Goal: Task Accomplishment & Management: Use online tool/utility

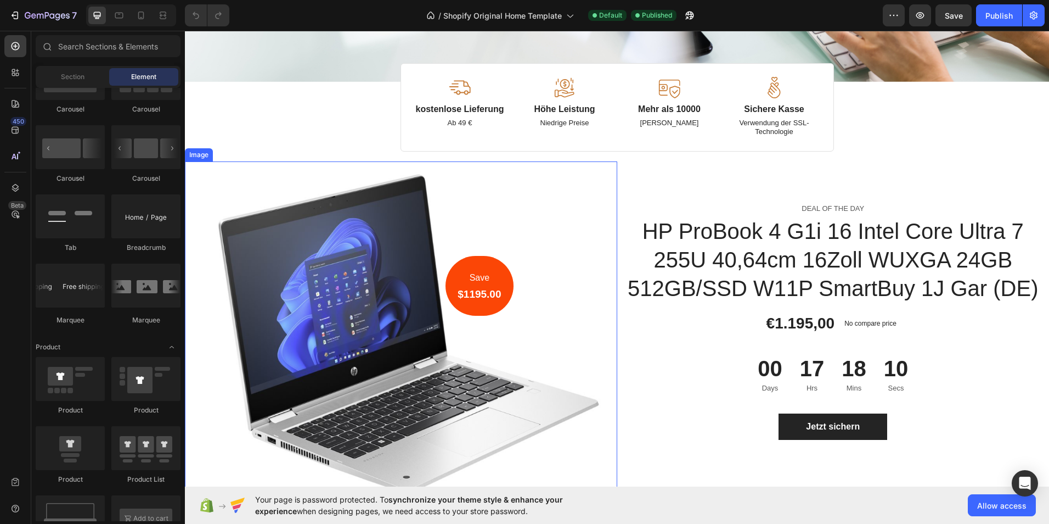
scroll to position [329, 0]
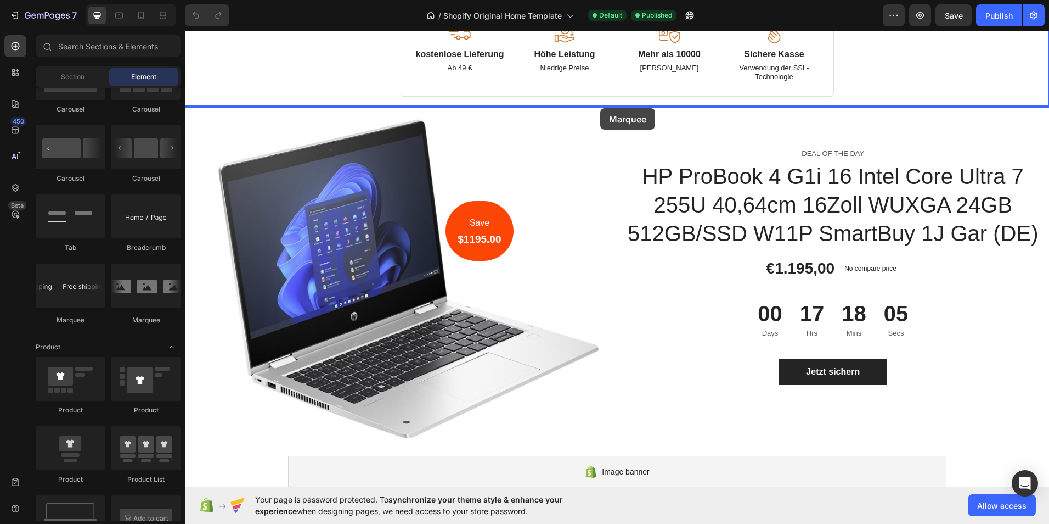
drag, startPoint x: 268, startPoint y: 318, endPoint x: 600, endPoint y: 108, distance: 393.5
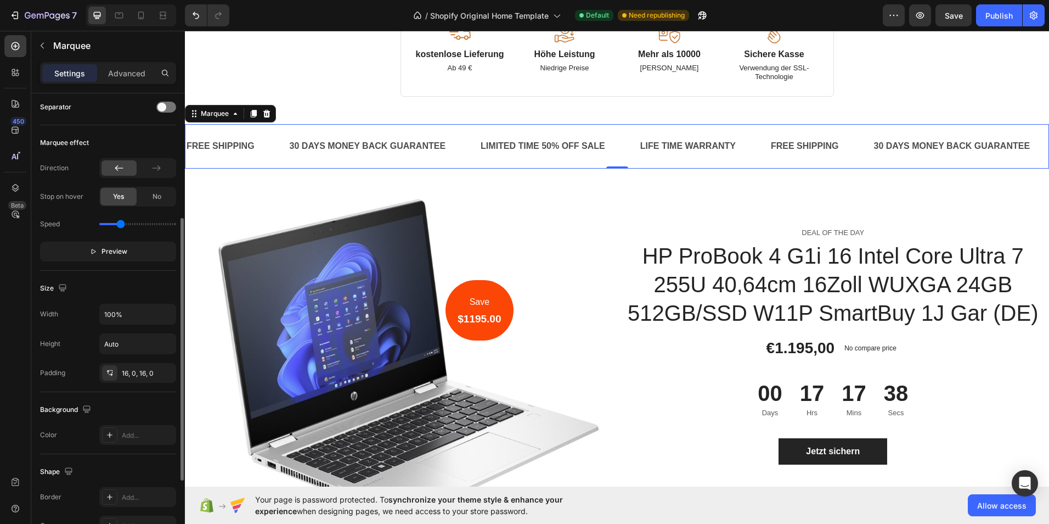
scroll to position [274, 0]
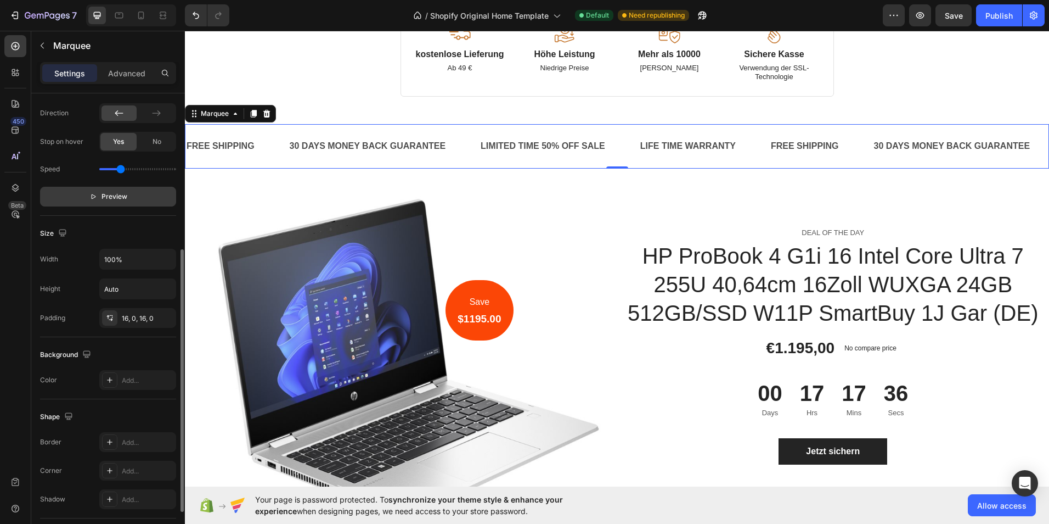
click at [142, 197] on button "Preview" at bounding box center [108, 197] width 136 height 20
click at [124, 202] on button "Pause" at bounding box center [108, 197] width 136 height 20
click at [125, 194] on span "Preview" at bounding box center [115, 196] width 26 height 11
click at [113, 169] on input "range" at bounding box center [137, 169] width 77 height 2
drag, startPoint x: 110, startPoint y: 171, endPoint x: 102, endPoint y: 171, distance: 8.8
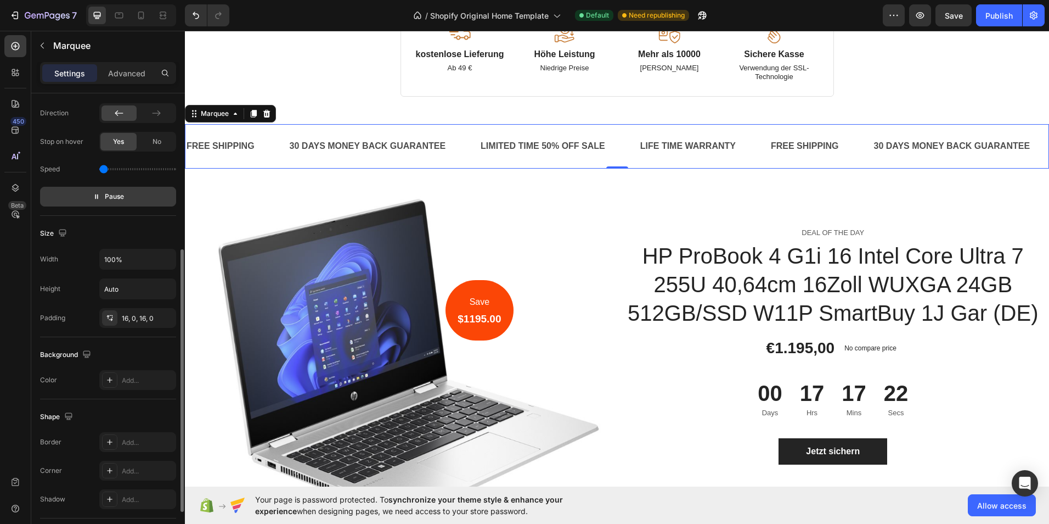
click at [102, 170] on input "range" at bounding box center [137, 169] width 77 height 2
click at [110, 169] on div "Speed" at bounding box center [108, 169] width 136 height 18
click at [111, 168] on input "range" at bounding box center [137, 169] width 77 height 2
click at [115, 168] on input "range" at bounding box center [137, 169] width 77 height 2
click at [120, 168] on input "range" at bounding box center [137, 169] width 77 height 2
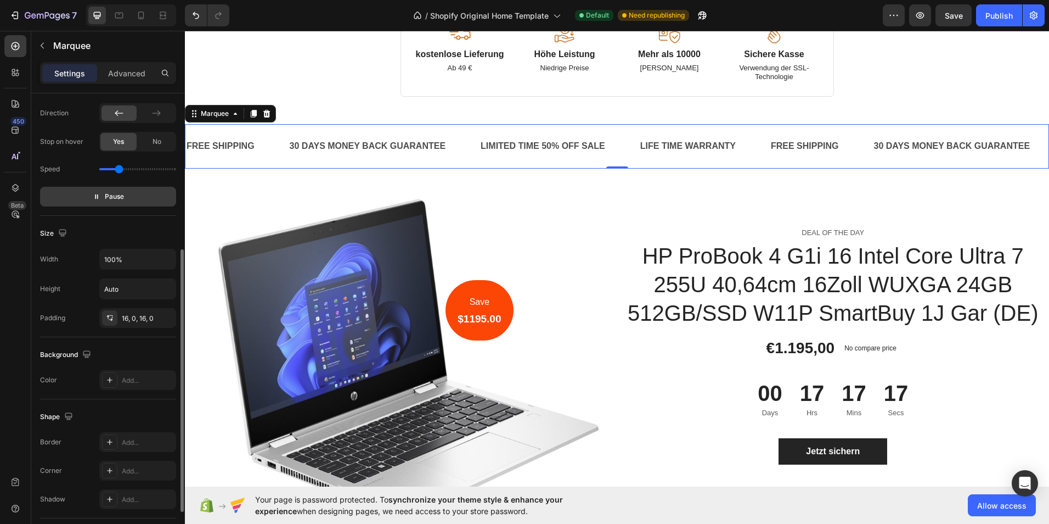
drag, startPoint x: 120, startPoint y: 164, endPoint x: 167, endPoint y: 168, distance: 47.4
click at [167, 168] on div "Speed" at bounding box center [108, 169] width 136 height 18
drag, startPoint x: 139, startPoint y: 167, endPoint x: 180, endPoint y: 172, distance: 41.4
click at [176, 170] on input "range" at bounding box center [137, 169] width 77 height 2
drag, startPoint x: 170, startPoint y: 170, endPoint x: 123, endPoint y: 168, distance: 46.7
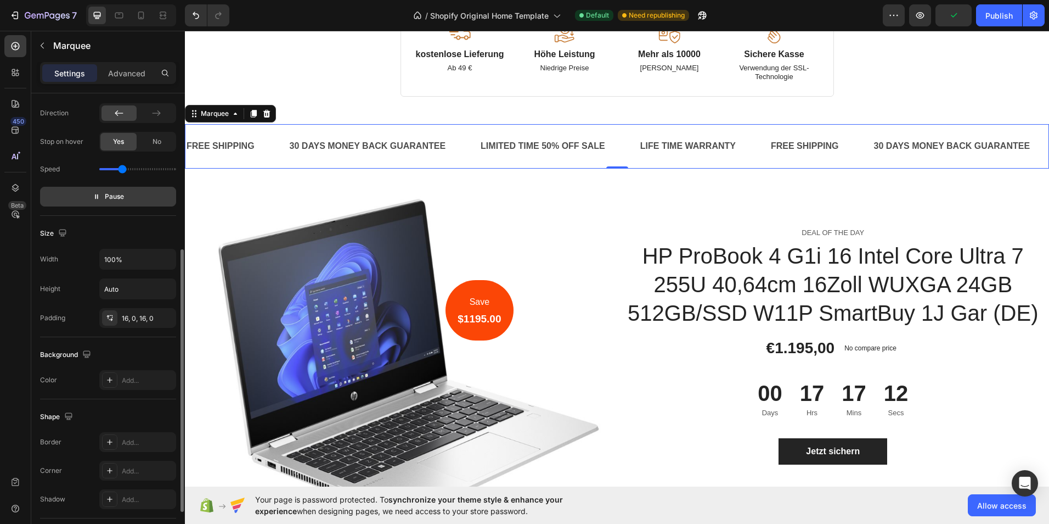
click at [123, 168] on input "range" at bounding box center [137, 169] width 77 height 2
click at [116, 170] on input "range" at bounding box center [137, 169] width 77 height 2
click at [111, 170] on input "range" at bounding box center [137, 169] width 77 height 2
type input "0.4"
click at [110, 168] on input "range" at bounding box center [137, 169] width 77 height 2
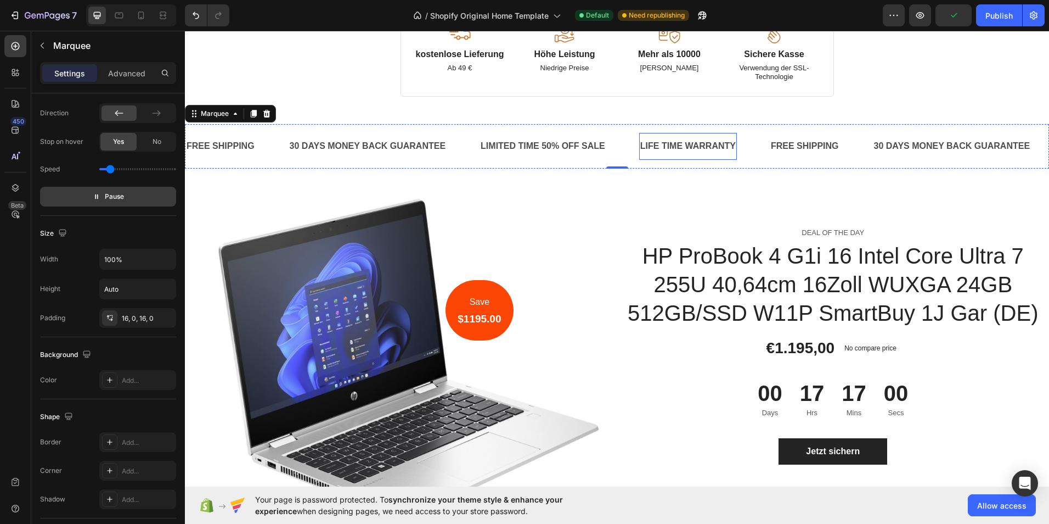
click at [638, 149] on div "LIFE TIME WARRANTY" at bounding box center [687, 146] width 98 height 18
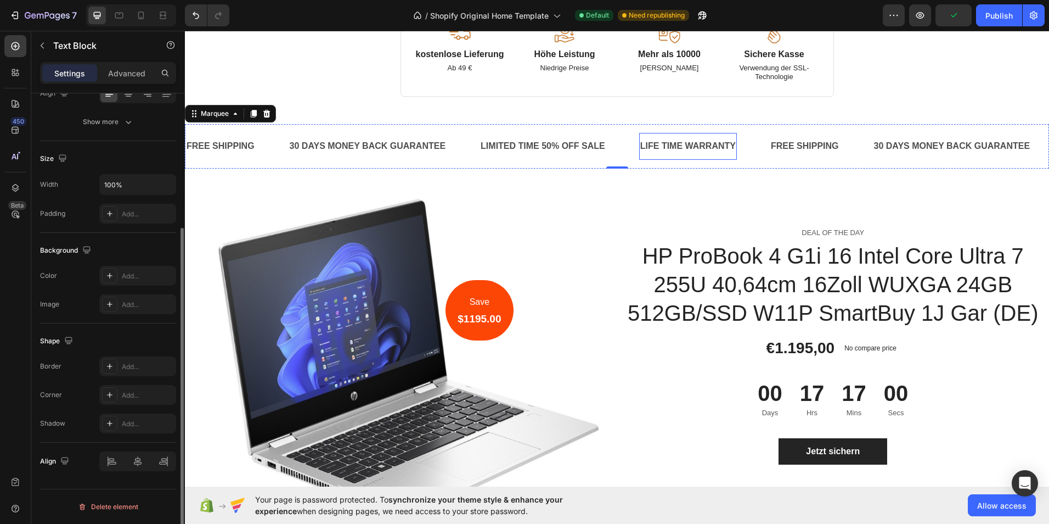
scroll to position [0, 0]
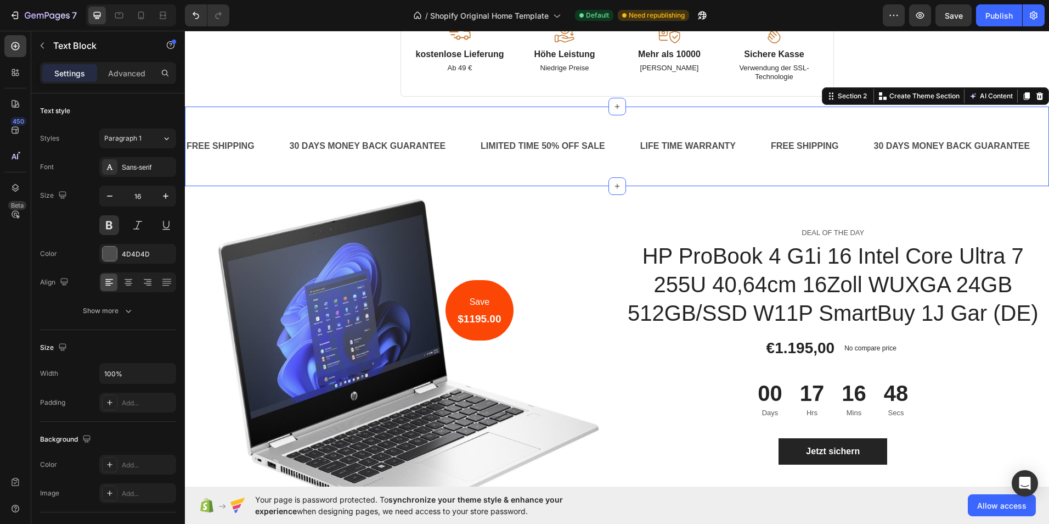
click at [371, 116] on div "FREE SHIPPING Text Block 30 DAYS MONEY BACK GUARANTEE Text Block LIMITED TIME 5…" at bounding box center [617, 146] width 865 height 80
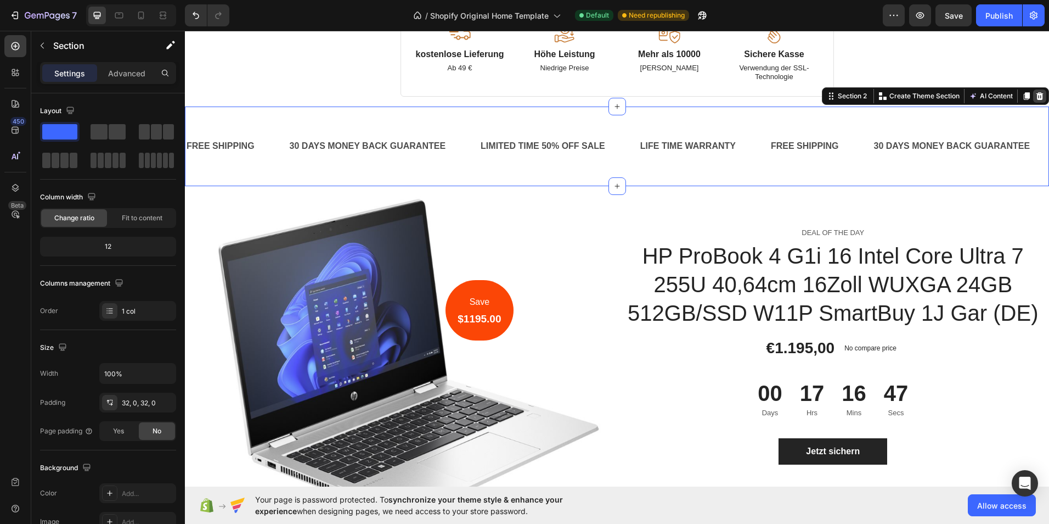
click at [1036, 97] on icon at bounding box center [1040, 96] width 9 height 9
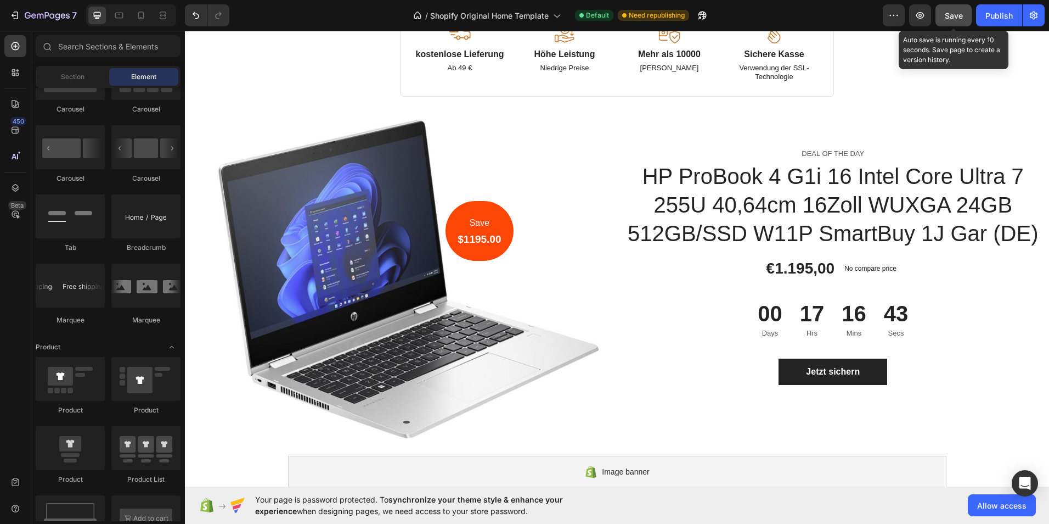
click at [963, 19] on span "Save" at bounding box center [954, 15] width 18 height 9
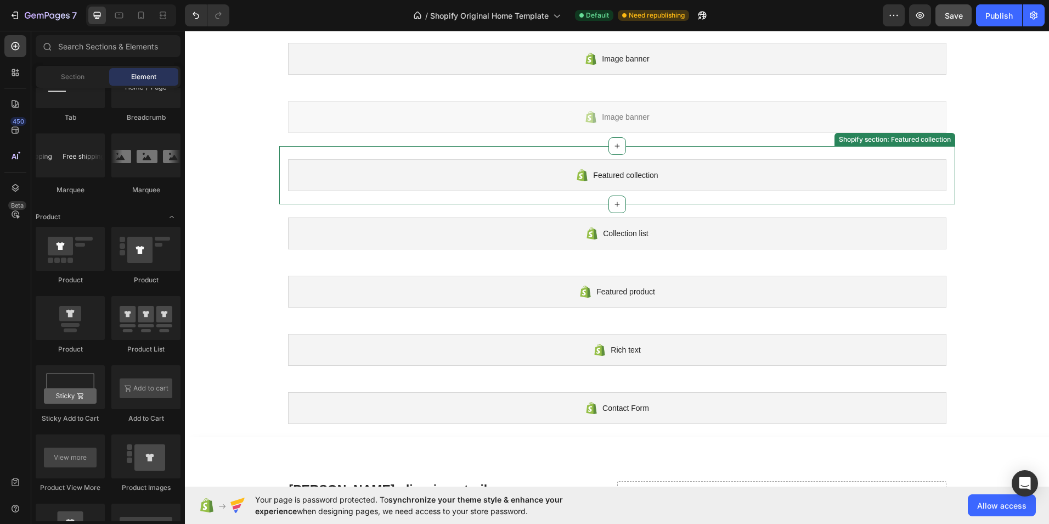
scroll to position [714, 0]
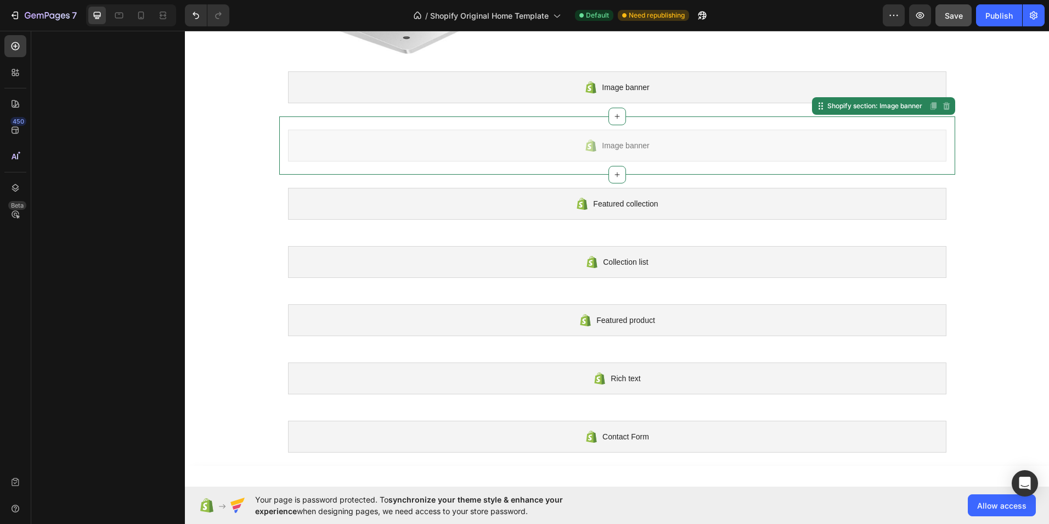
click at [681, 141] on div "Image banner" at bounding box center [617, 146] width 659 height 32
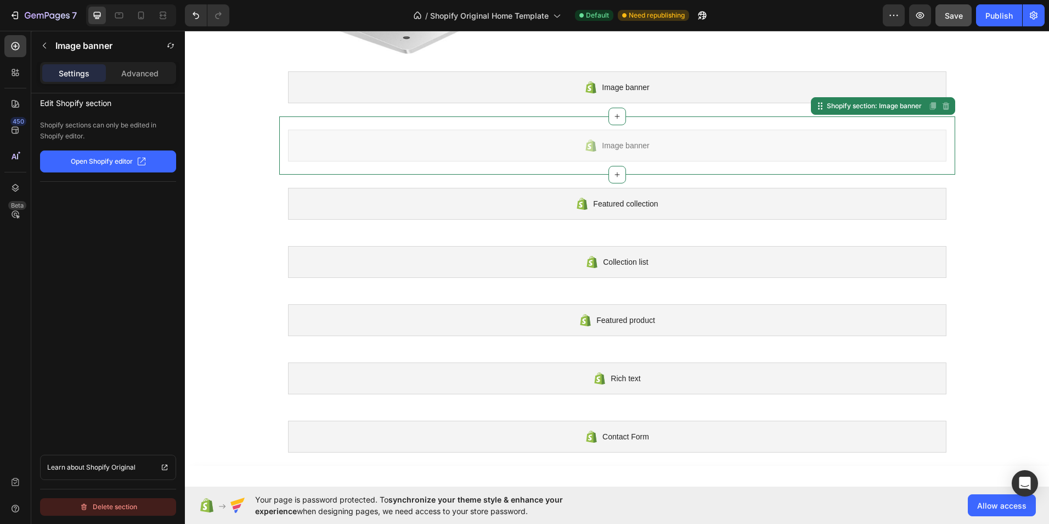
click at [129, 508] on div "Delete section" at bounding box center [109, 506] width 58 height 13
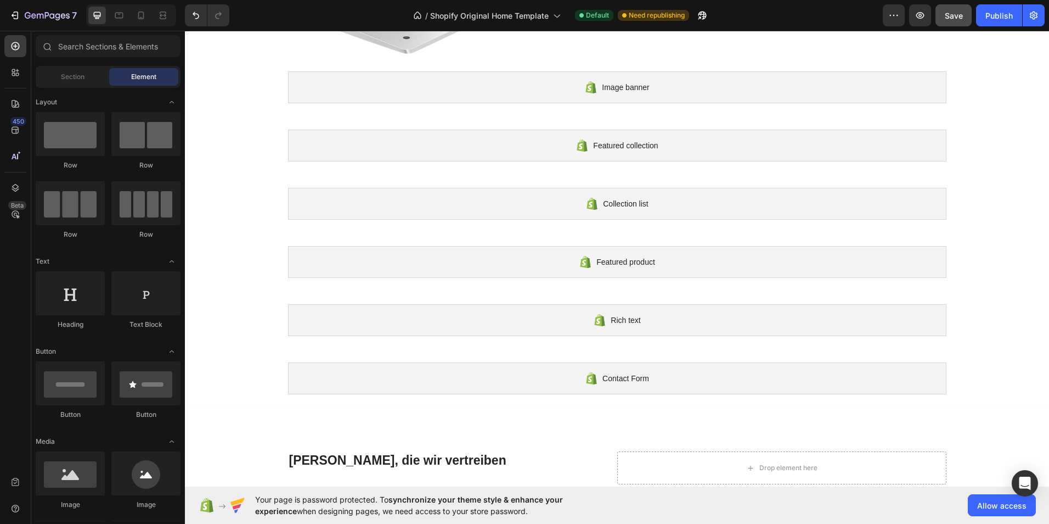
scroll to position [1283, 0]
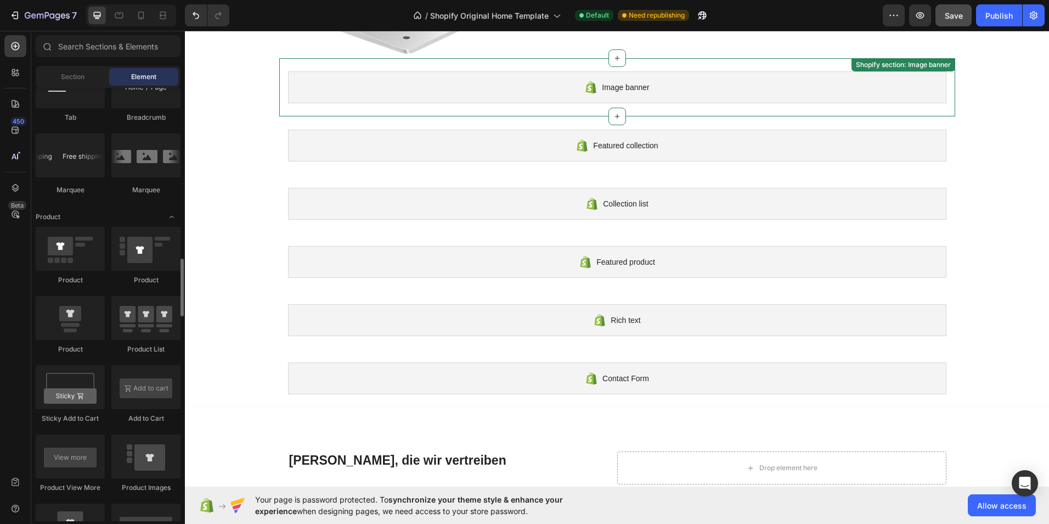
click at [398, 94] on div "Image banner" at bounding box center [617, 87] width 659 height 32
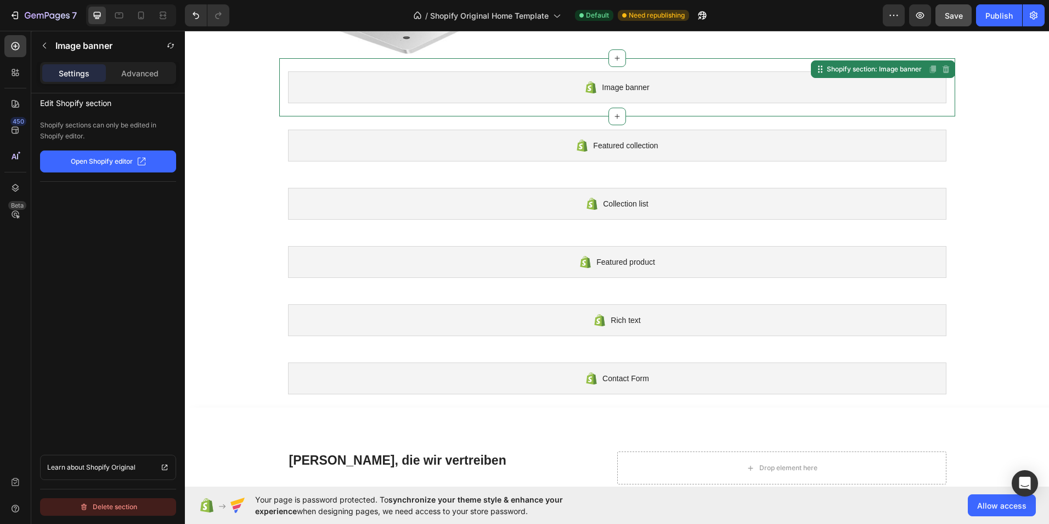
click at [109, 502] on div "Delete section" at bounding box center [109, 506] width 58 height 13
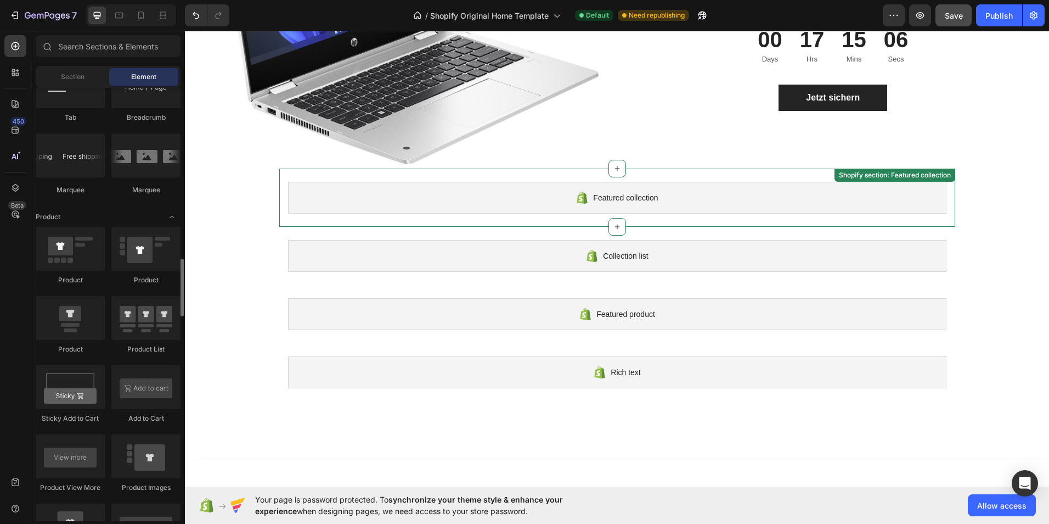
scroll to position [494, 0]
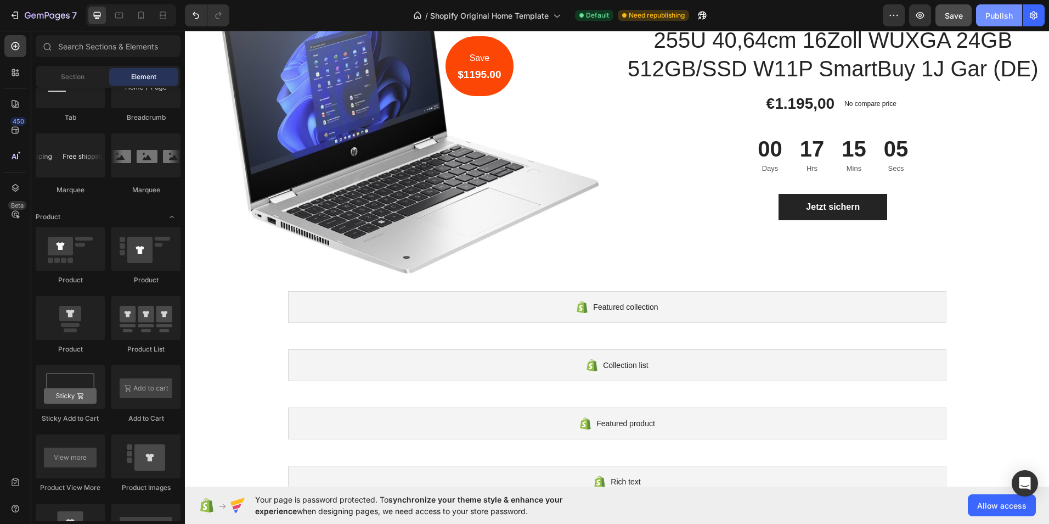
click at [1002, 15] on div "Publish" at bounding box center [999, 16] width 27 height 12
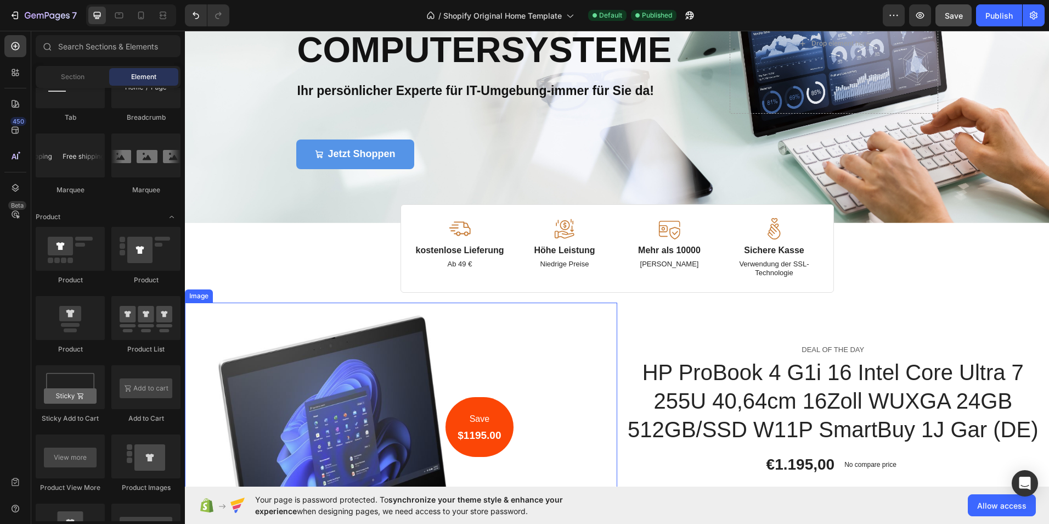
scroll to position [220, 0]
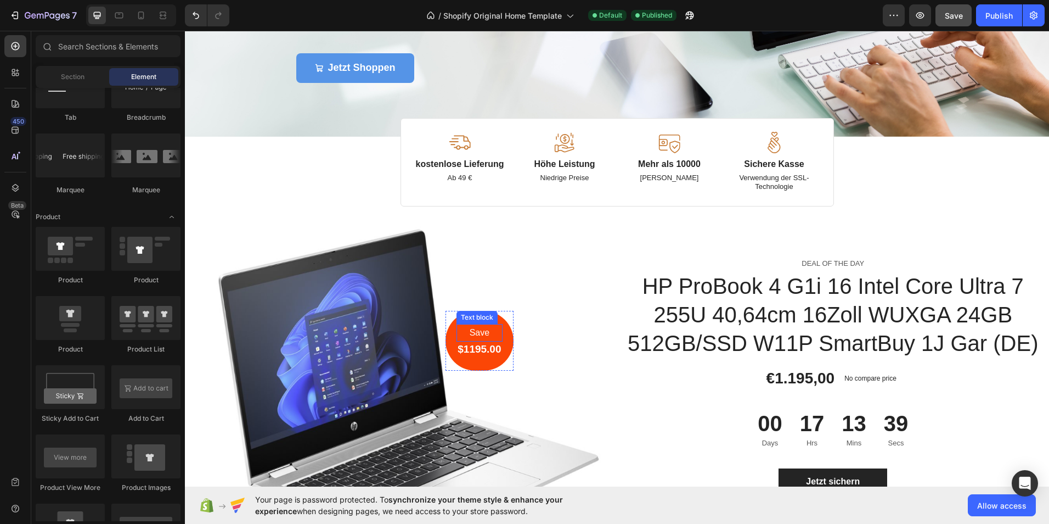
click at [493, 324] on div "Save" at bounding box center [480, 333] width 46 height 18
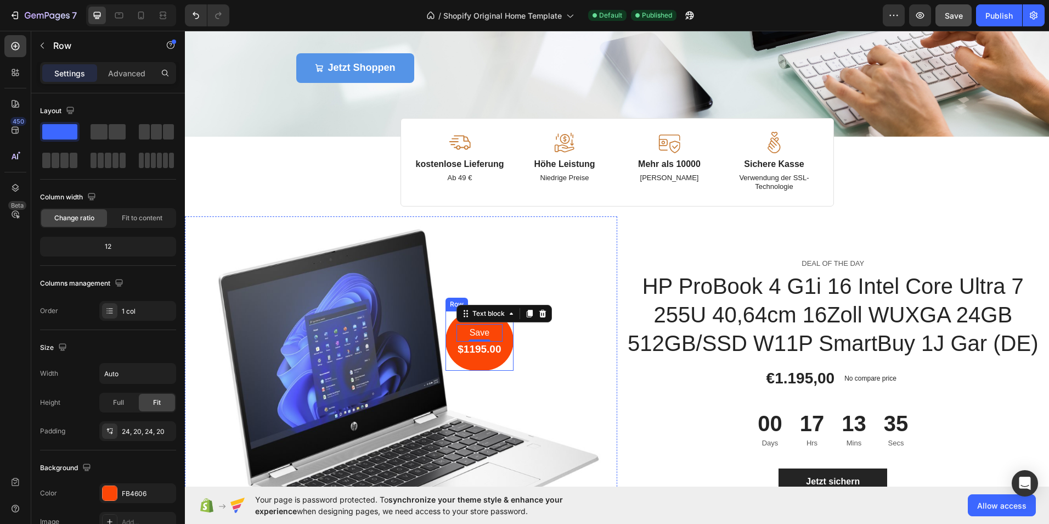
click at [487, 358] on div "Save Text block 0 $1195.00 Heading Row" at bounding box center [480, 341] width 68 height 60
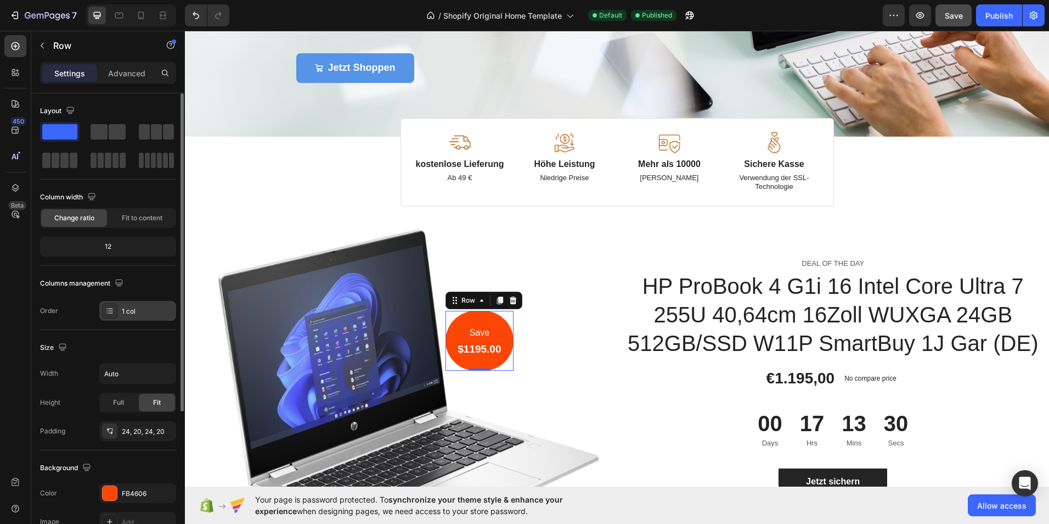
scroll to position [55, 0]
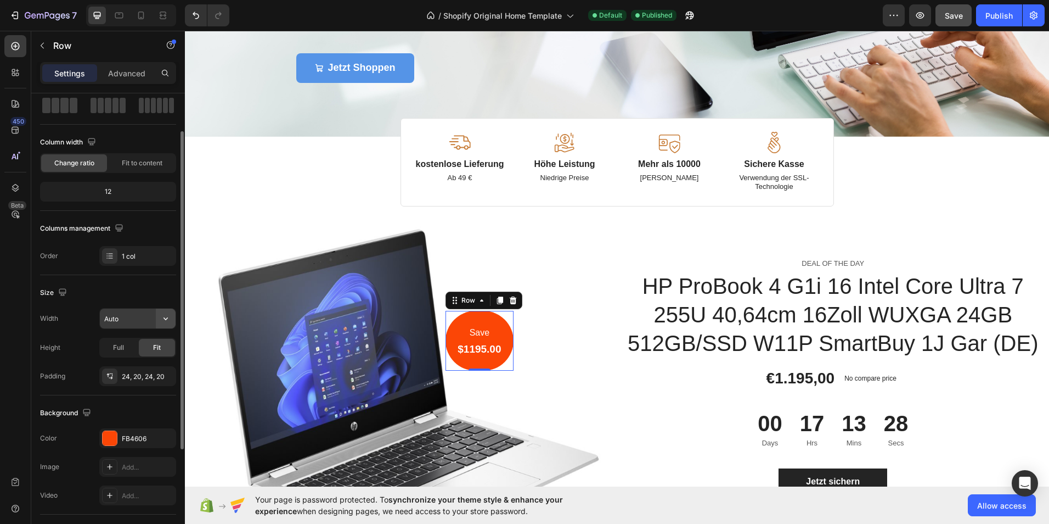
click at [163, 317] on icon "button" at bounding box center [165, 318] width 11 height 11
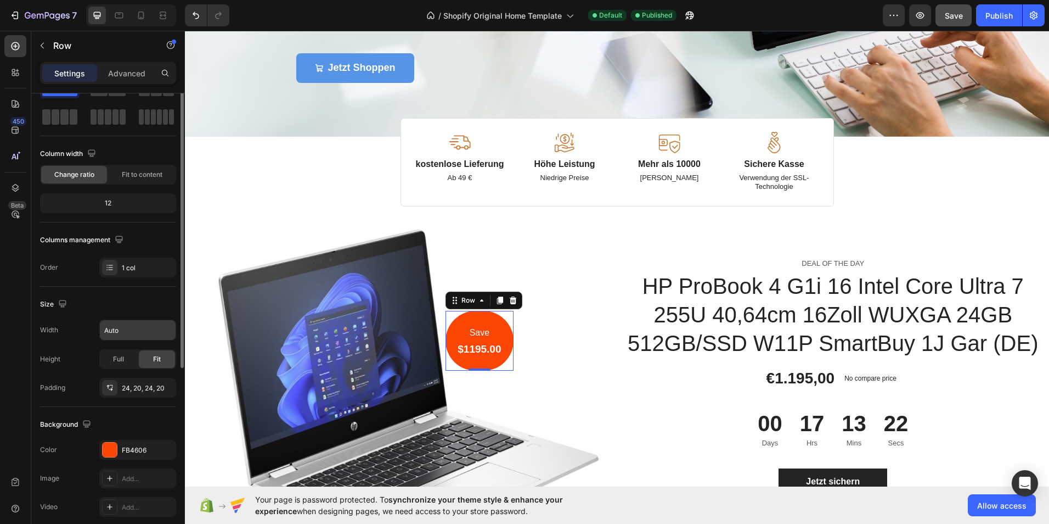
scroll to position [0, 0]
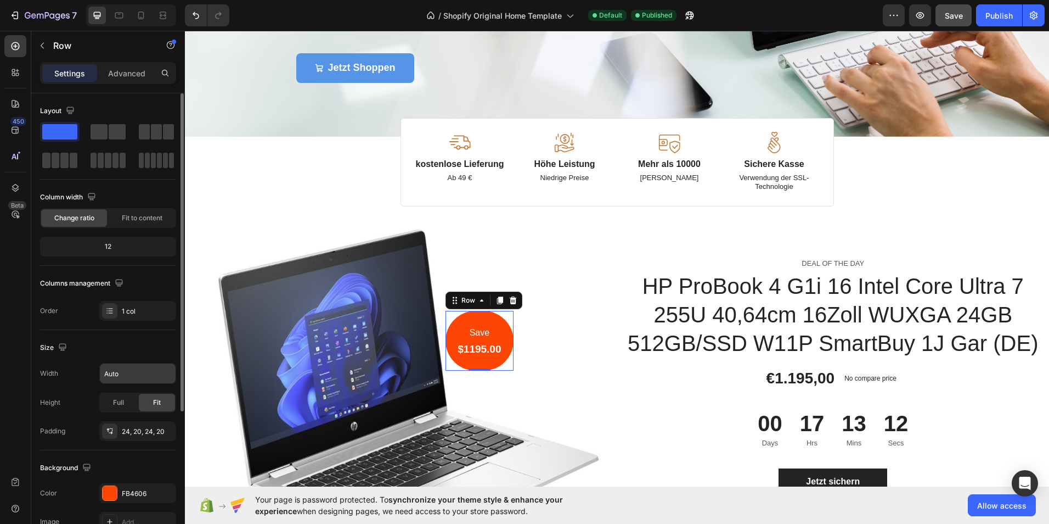
drag, startPoint x: 97, startPoint y: 218, endPoint x: 133, endPoint y: 196, distance: 42.4
click at [133, 196] on div "Column width Change ratio Fit to content" at bounding box center [108, 208] width 136 height 40
click at [85, 215] on span "Change ratio" at bounding box center [74, 218] width 40 height 10
click at [132, 221] on span "Fit to content" at bounding box center [142, 218] width 41 height 10
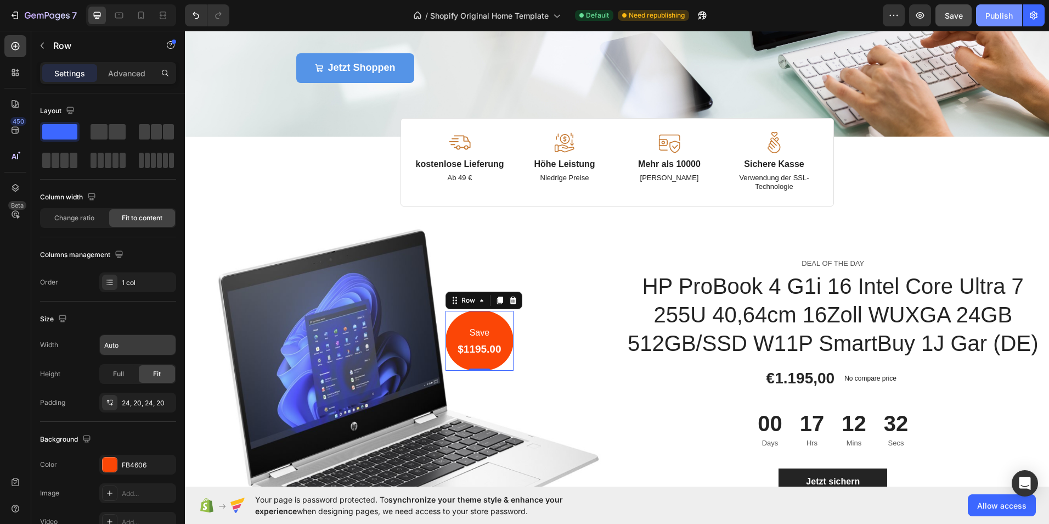
click at [1006, 13] on div "Publish" at bounding box center [999, 16] width 27 height 12
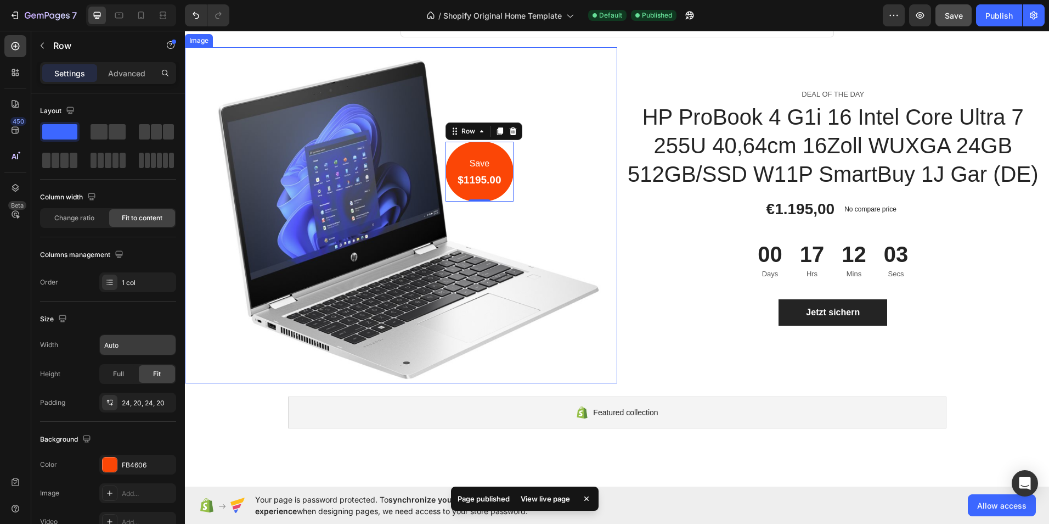
scroll to position [165, 0]
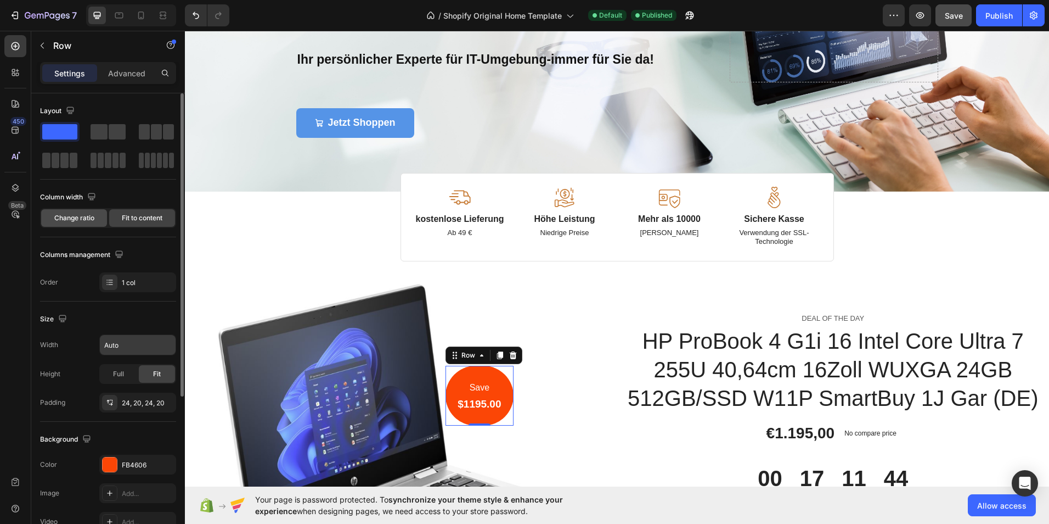
click at [81, 221] on span "Change ratio" at bounding box center [74, 218] width 40 height 10
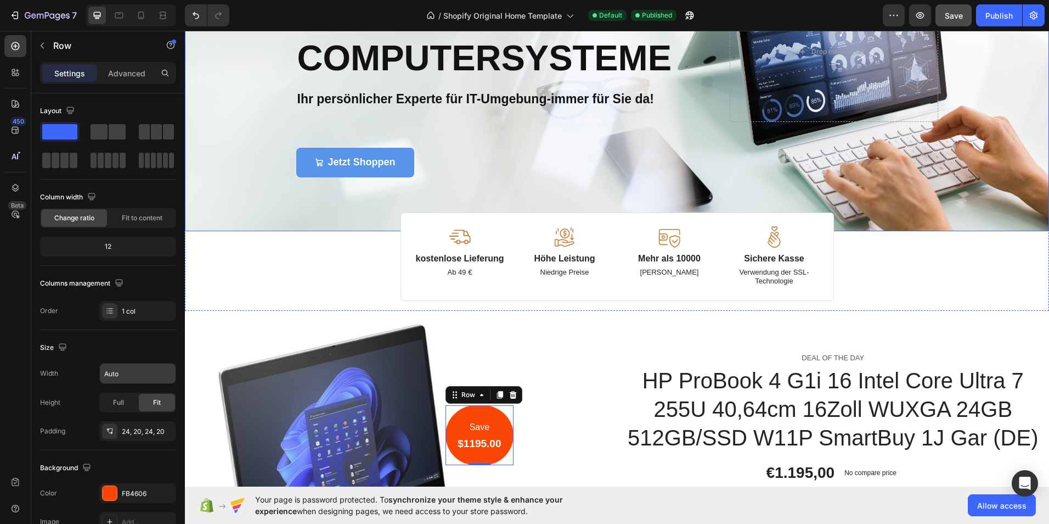
scroll to position [110, 0]
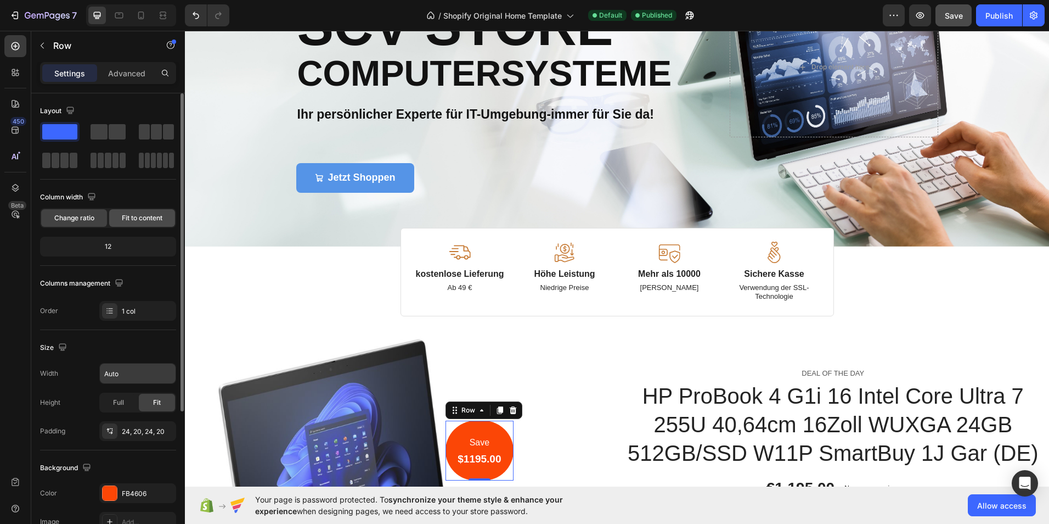
click at [144, 217] on span "Fit to content" at bounding box center [142, 218] width 41 height 10
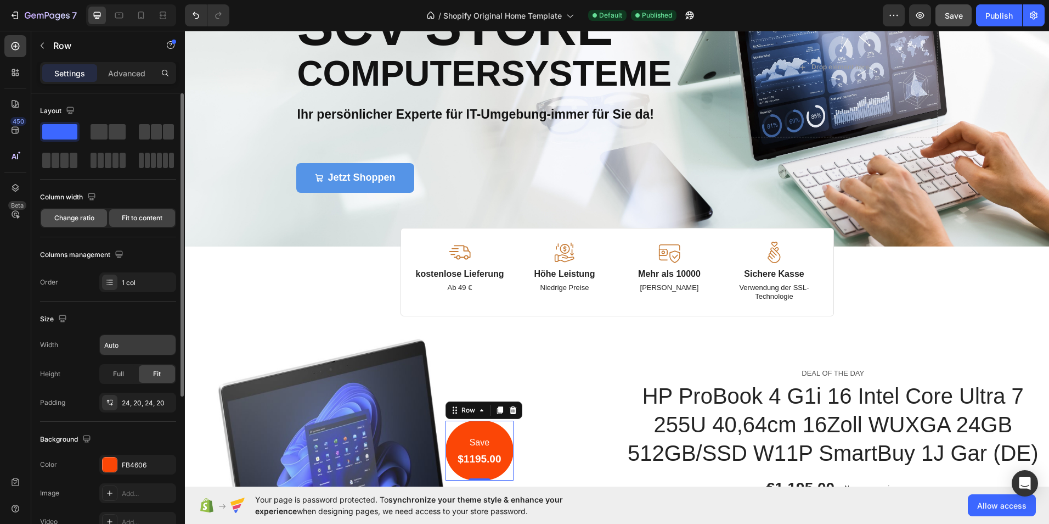
click at [86, 211] on div "Change ratio" at bounding box center [74, 218] width 66 height 18
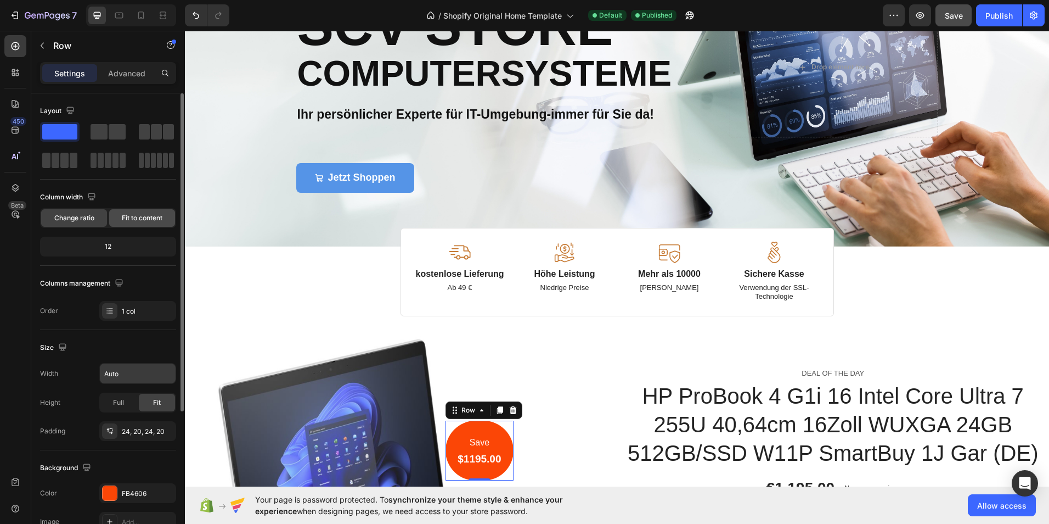
click at [130, 215] on span "Fit to content" at bounding box center [142, 218] width 41 height 10
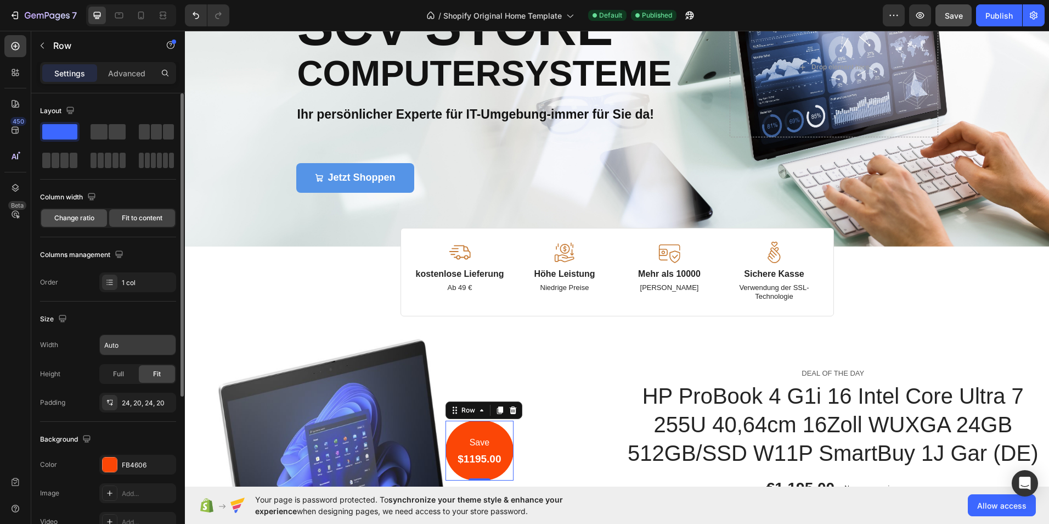
click at [83, 214] on span "Change ratio" at bounding box center [74, 218] width 40 height 10
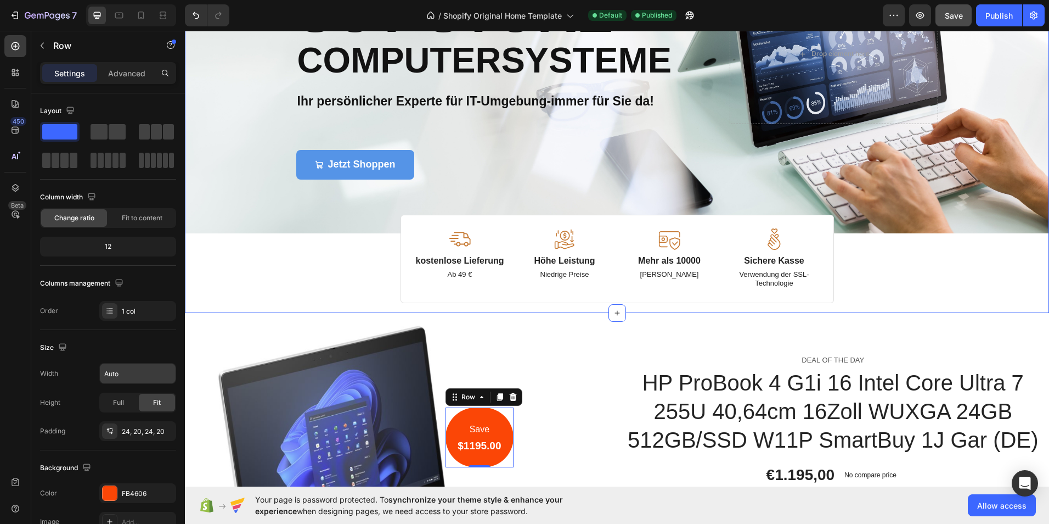
scroll to position [165, 0]
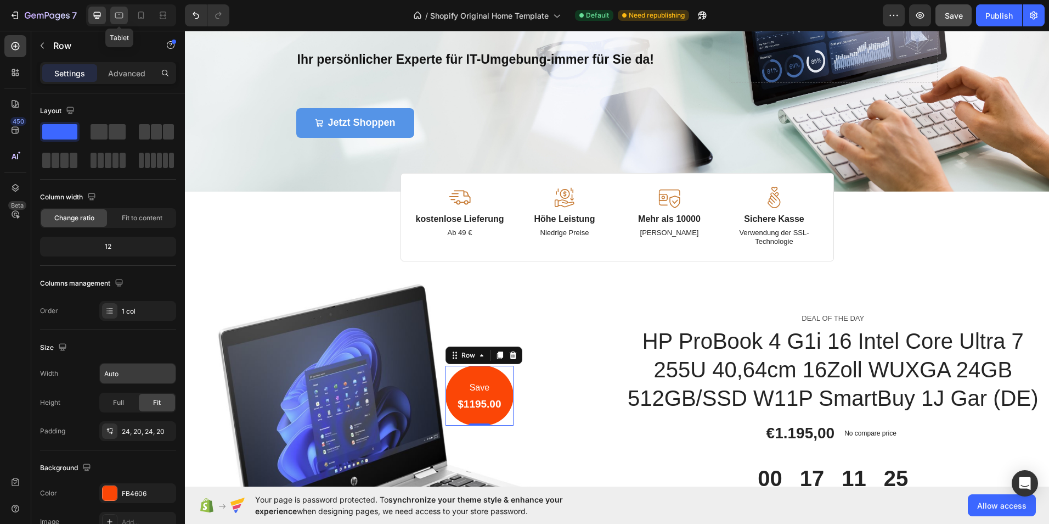
click at [119, 12] on icon at bounding box center [119, 15] width 11 height 11
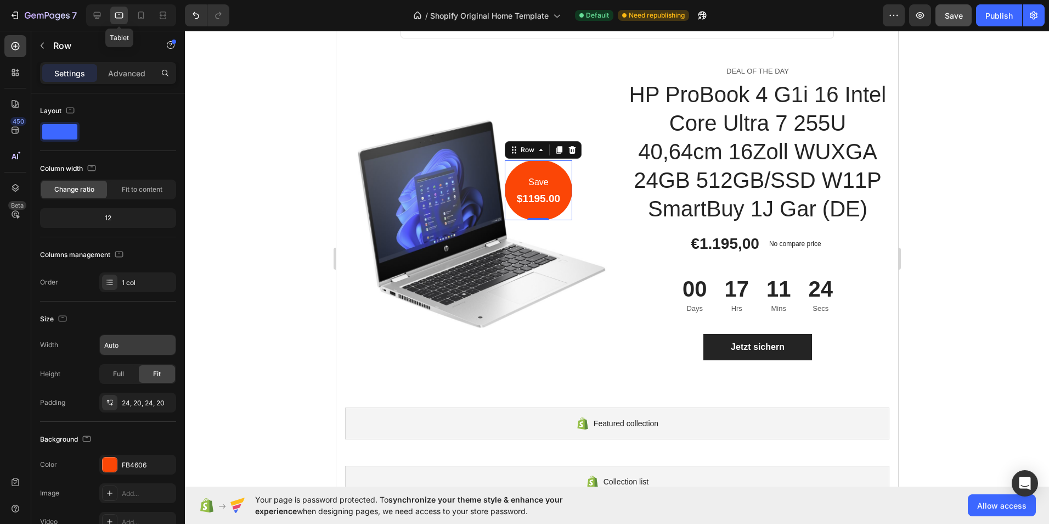
scroll to position [479, 0]
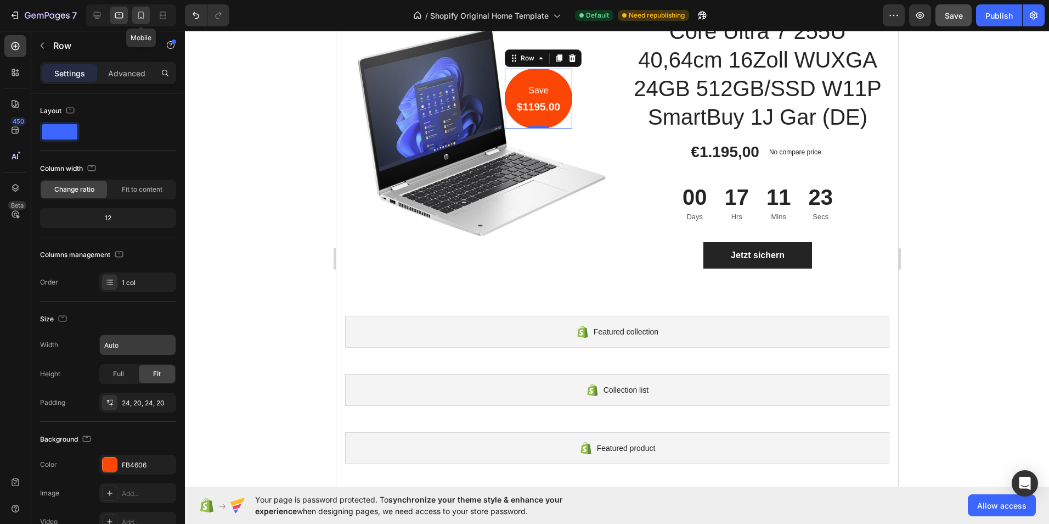
click at [142, 15] on icon at bounding box center [141, 15] width 11 height 11
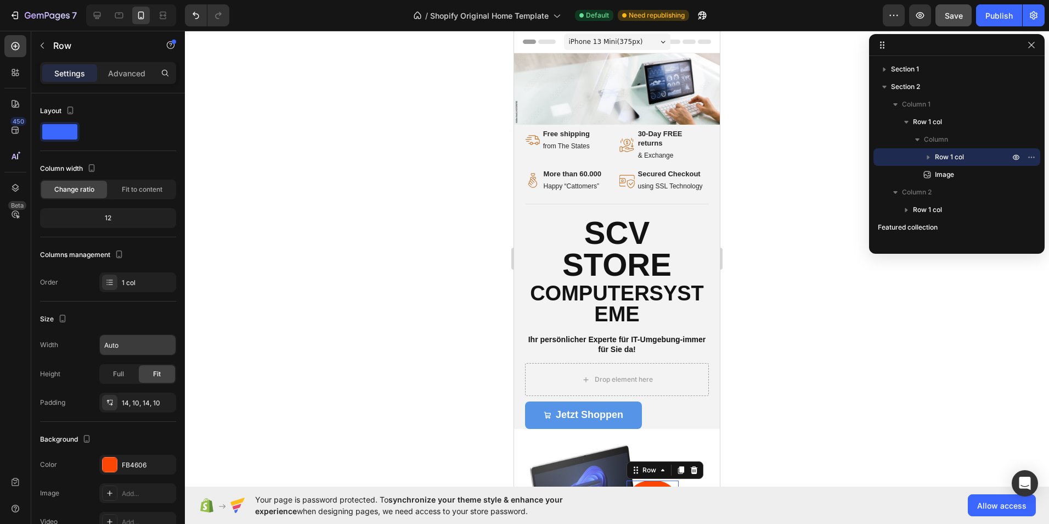
click at [661, 41] on icon at bounding box center [663, 42] width 5 height 3
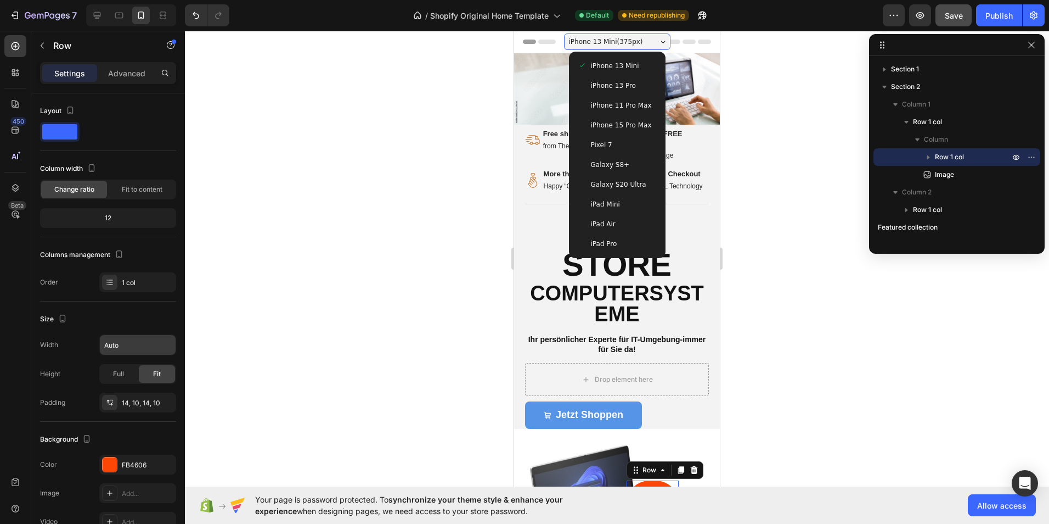
click at [643, 124] on div "iPhone 15 Pro Max" at bounding box center [617, 125] width 79 height 11
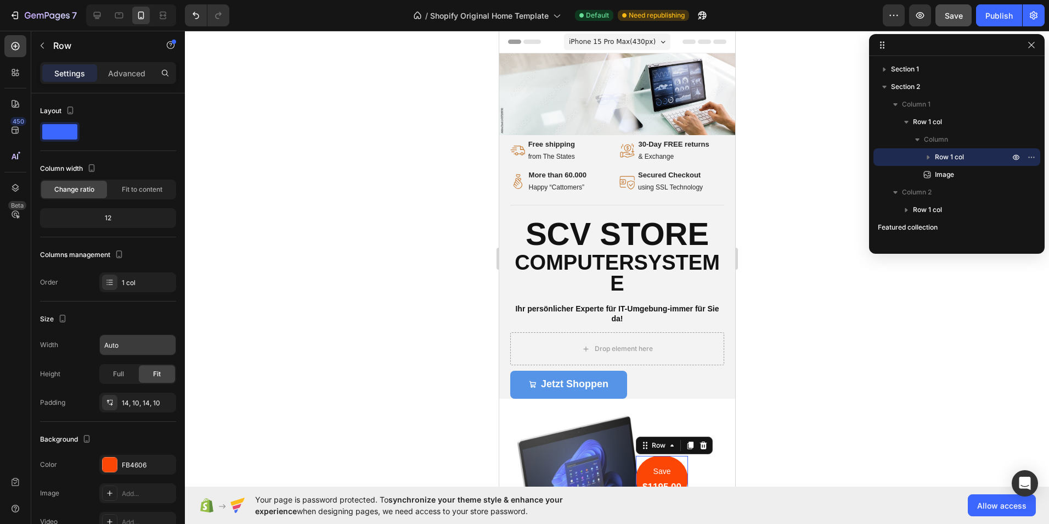
click at [656, 44] on div "iPhone 15 Pro Max ( 430 px)" at bounding box center [617, 41] width 106 height 16
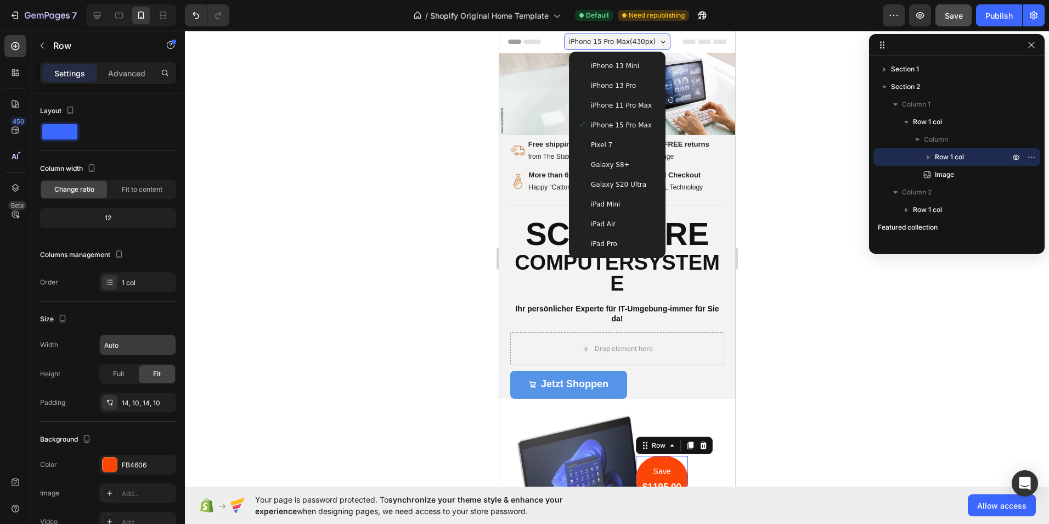
click at [625, 187] on span "Galaxy S20 Ultra" at bounding box center [618, 184] width 55 height 11
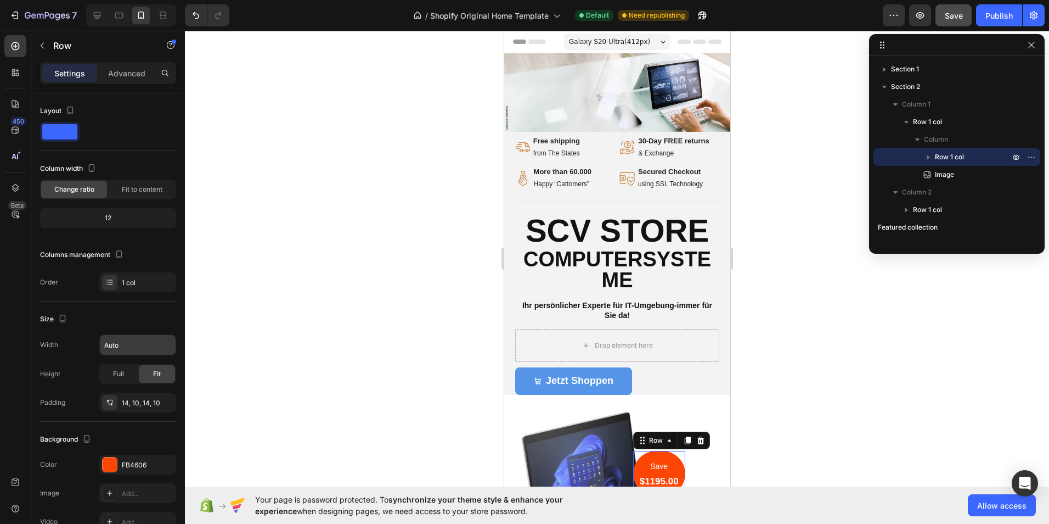
click at [652, 43] on div "Galaxy S20 Ultra ( 412 px)" at bounding box center [617, 41] width 106 height 16
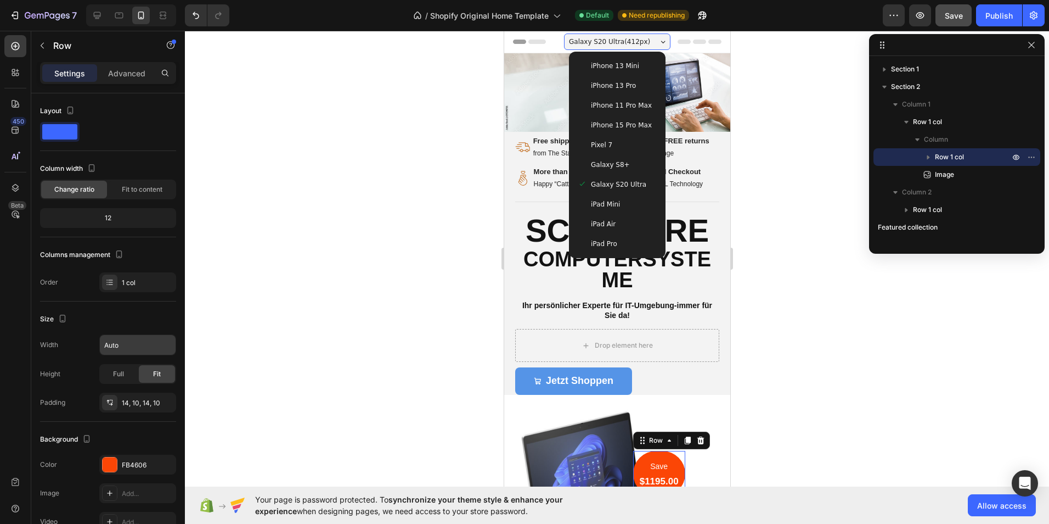
click at [633, 120] on span "iPhone 15 Pro Max" at bounding box center [621, 125] width 61 height 11
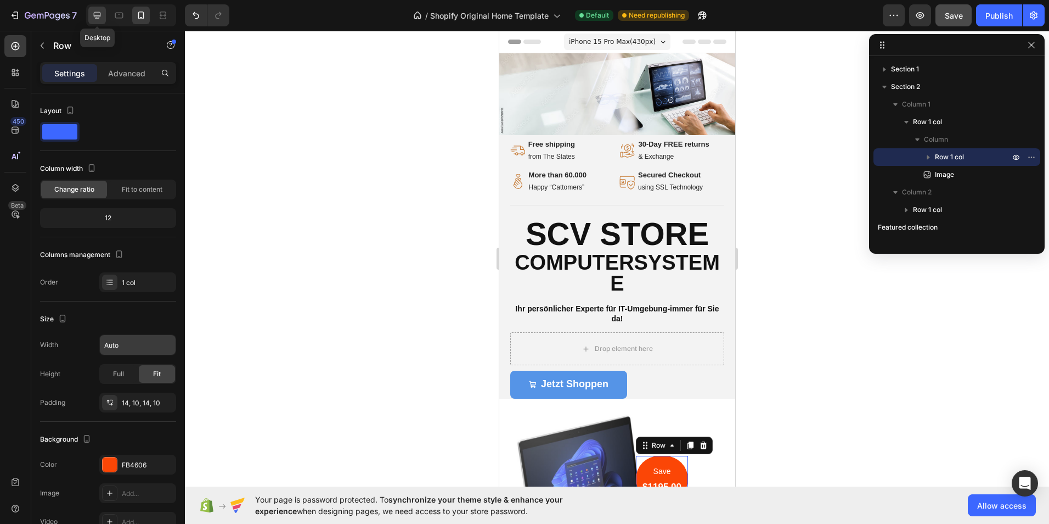
click at [94, 16] on icon at bounding box center [97, 15] width 7 height 7
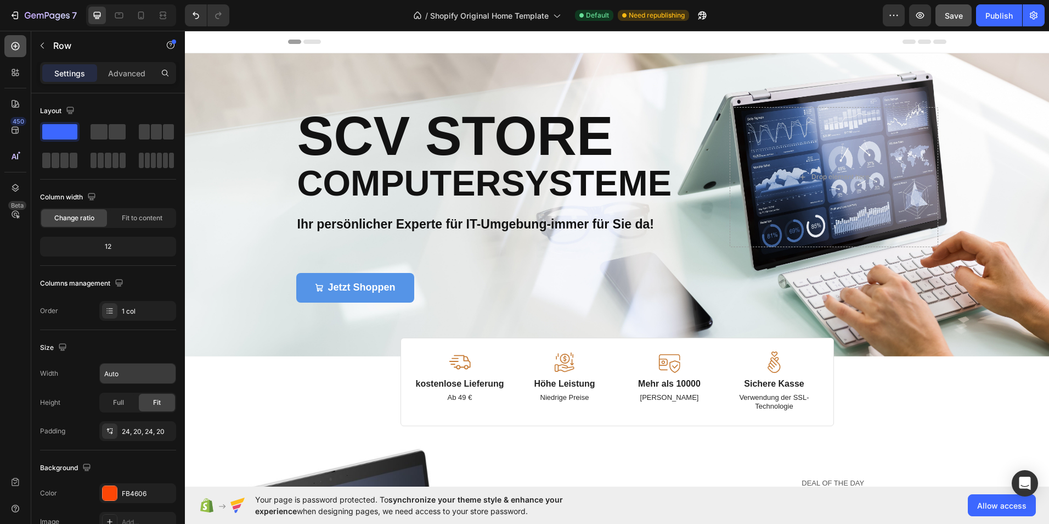
click at [14, 47] on icon at bounding box center [15, 46] width 11 height 11
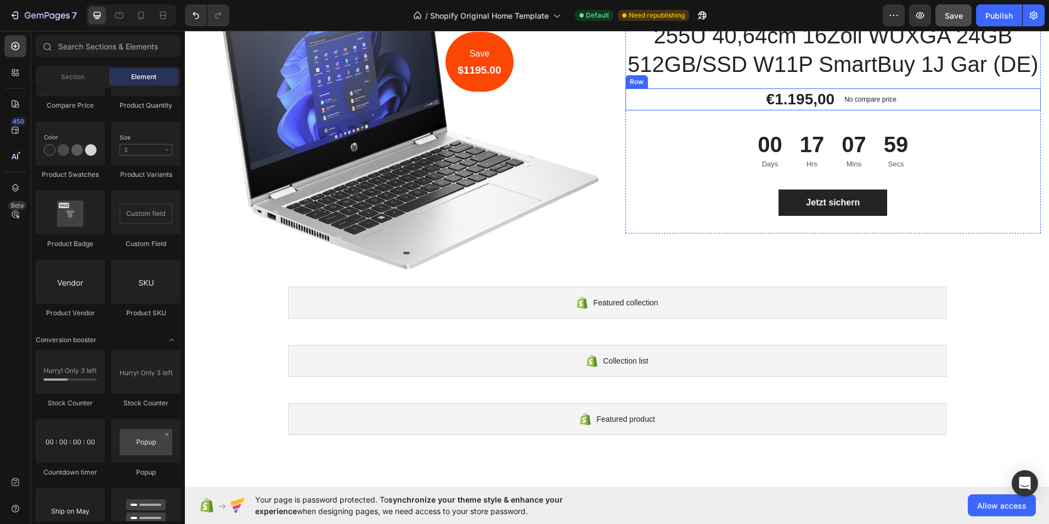
scroll to position [549, 0]
